Goal: Find specific page/section: Find specific page/section

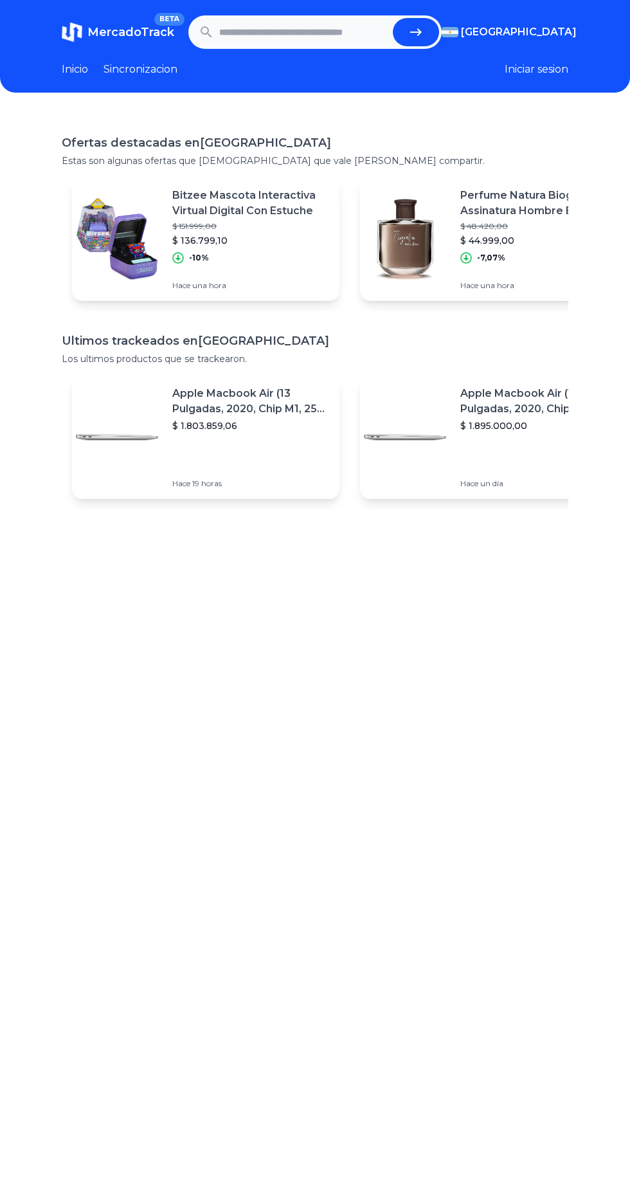
click at [329, 32] on input "text" at bounding box center [303, 32] width 169 height 28
click at [422, 38] on icon "submit" at bounding box center [415, 31] width 15 height 15
type input "**********"
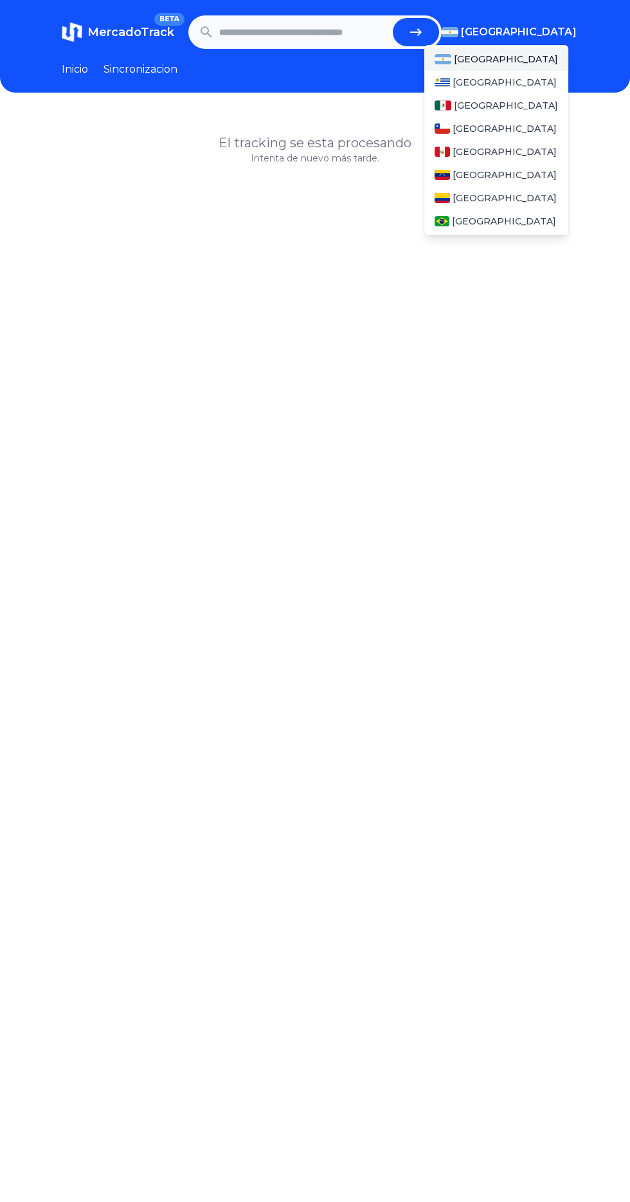
click at [543, 38] on span "[GEOGRAPHIC_DATA]" at bounding box center [519, 31] width 116 height 15
click at [486, 107] on span "[GEOGRAPHIC_DATA]" at bounding box center [506, 105] width 104 height 13
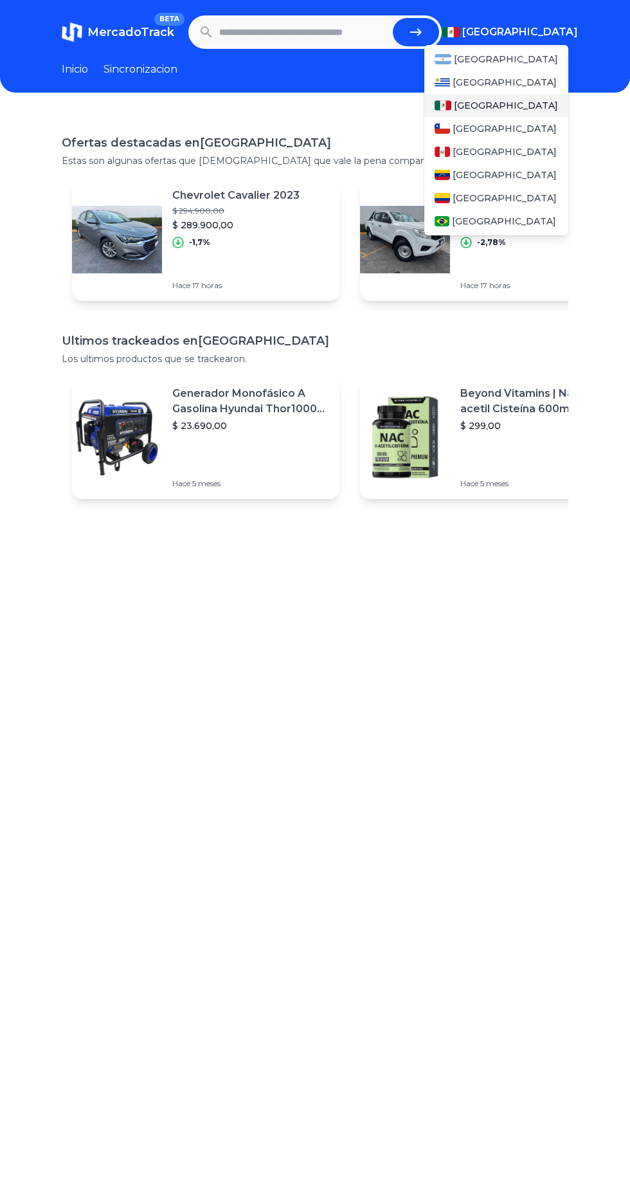
click at [506, 107] on div "[GEOGRAPHIC_DATA]" at bounding box center [496, 105] width 144 height 23
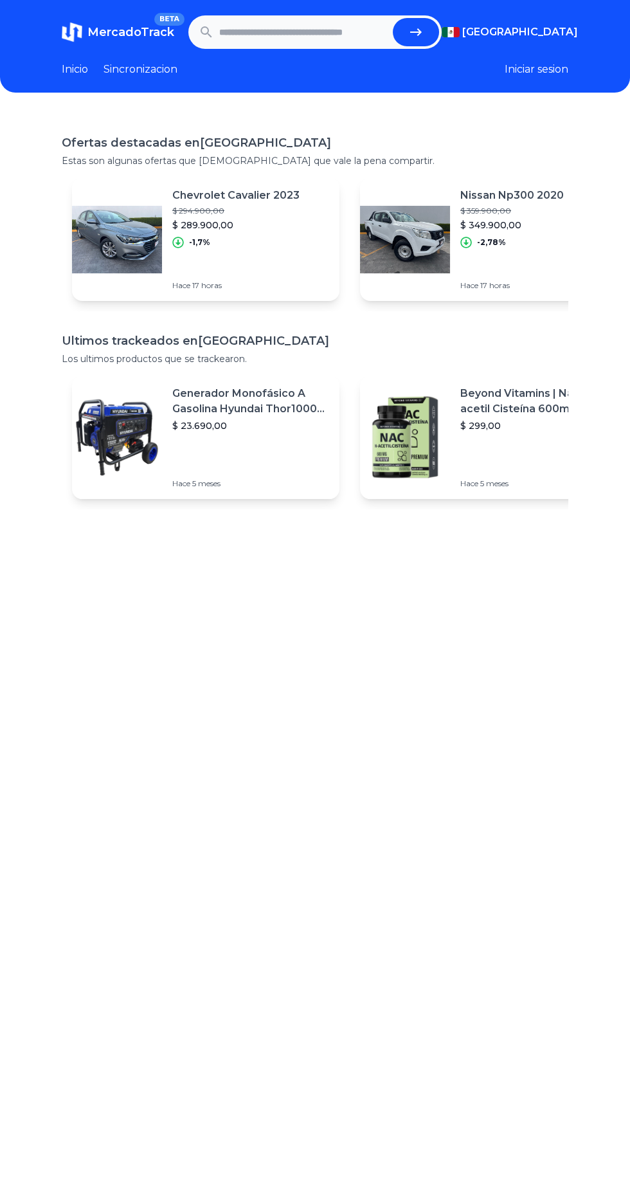
click at [287, 156] on p "Estas son algunas ofertas que creemos que vale la pena compartir." at bounding box center [315, 160] width 507 height 13
click at [332, 43] on input "text" at bounding box center [303, 32] width 169 height 28
click at [334, 32] on input "text" at bounding box center [303, 32] width 169 height 28
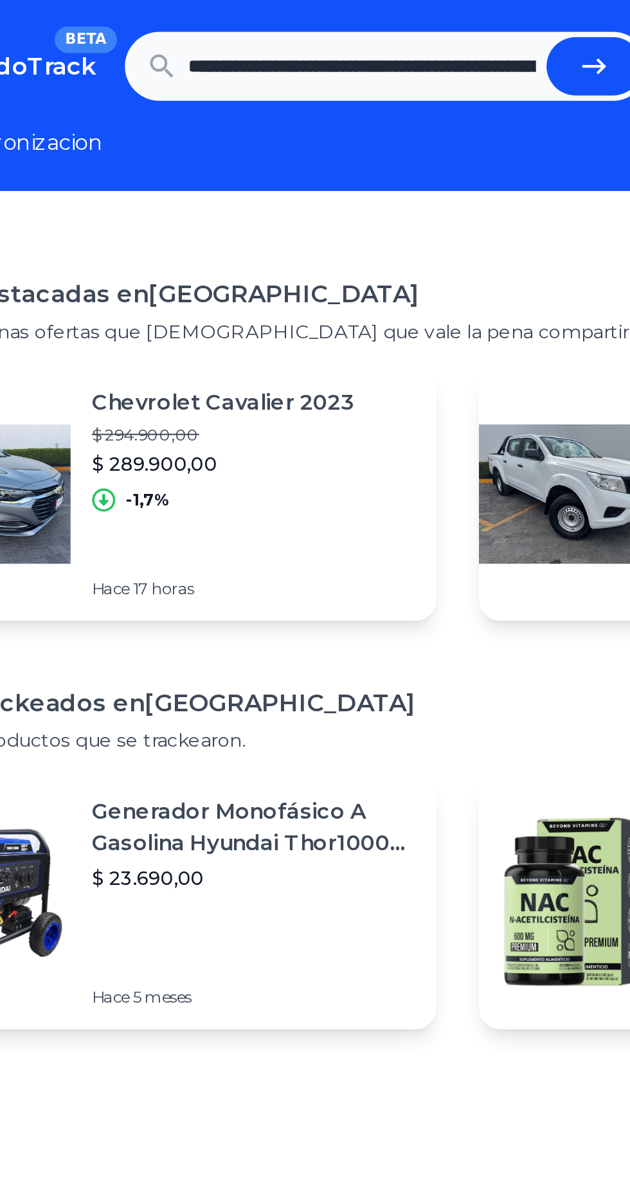
scroll to position [0, 563]
click at [417, 36] on icon "submit" at bounding box center [415, 31] width 15 height 15
type input "**********"
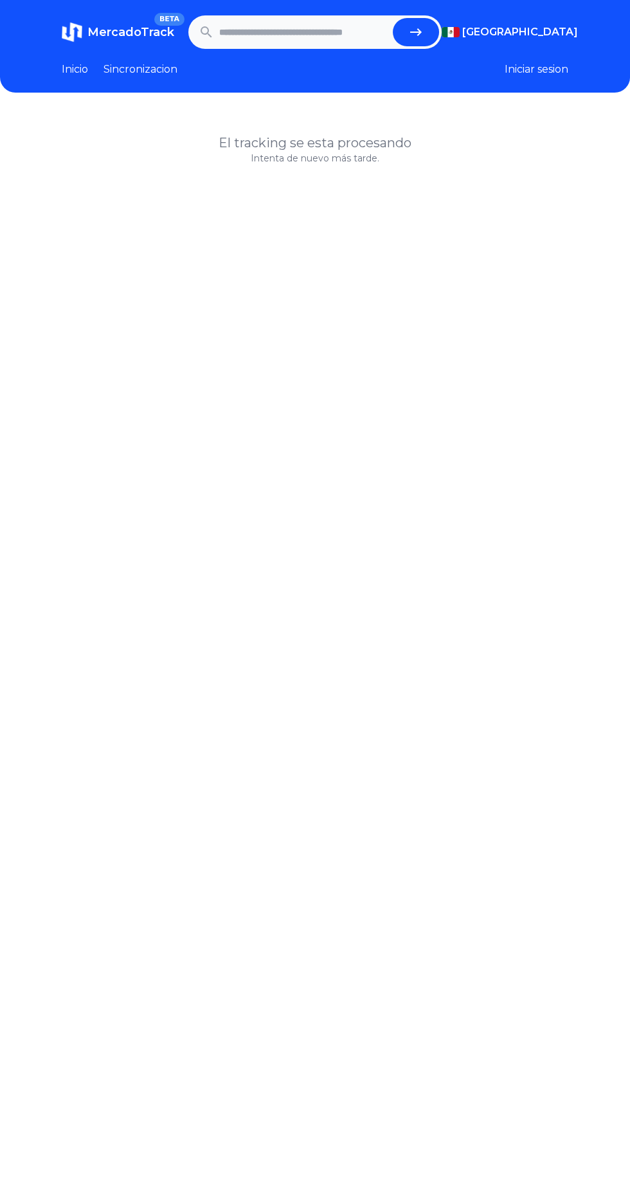
click at [157, 70] on link "Sincronizacion" at bounding box center [141, 69] width 74 height 15
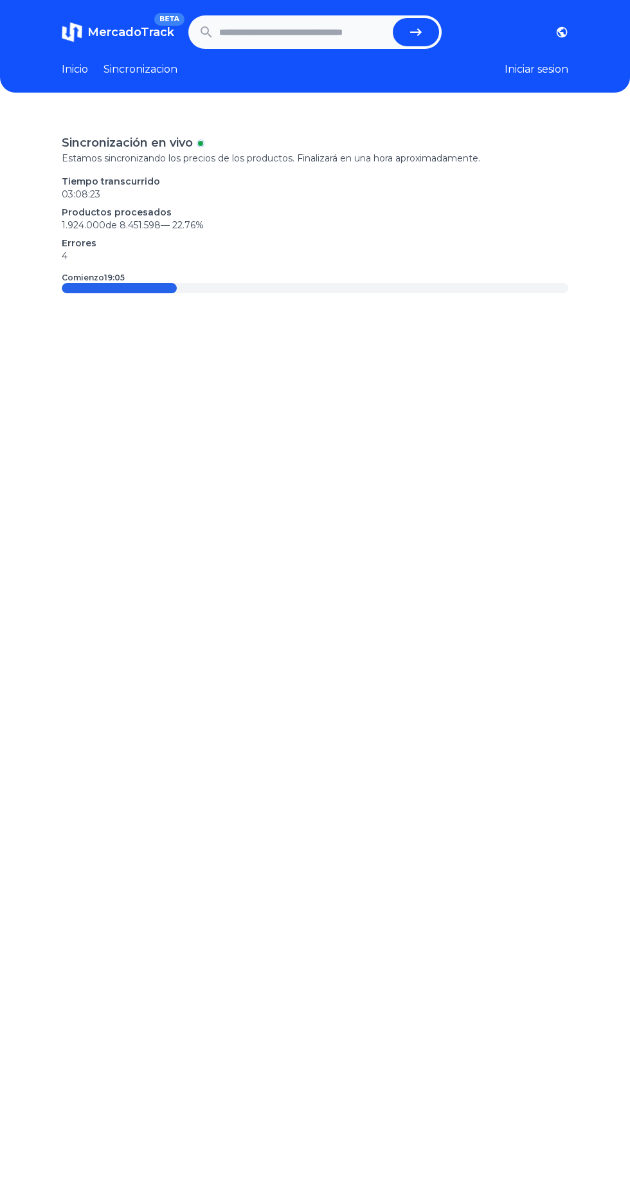
click at [154, 74] on link "Sincronizacion" at bounding box center [141, 69] width 74 height 15
click at [308, 35] on input "text" at bounding box center [303, 32] width 169 height 28
